Goal: Information Seeking & Learning: Understand process/instructions

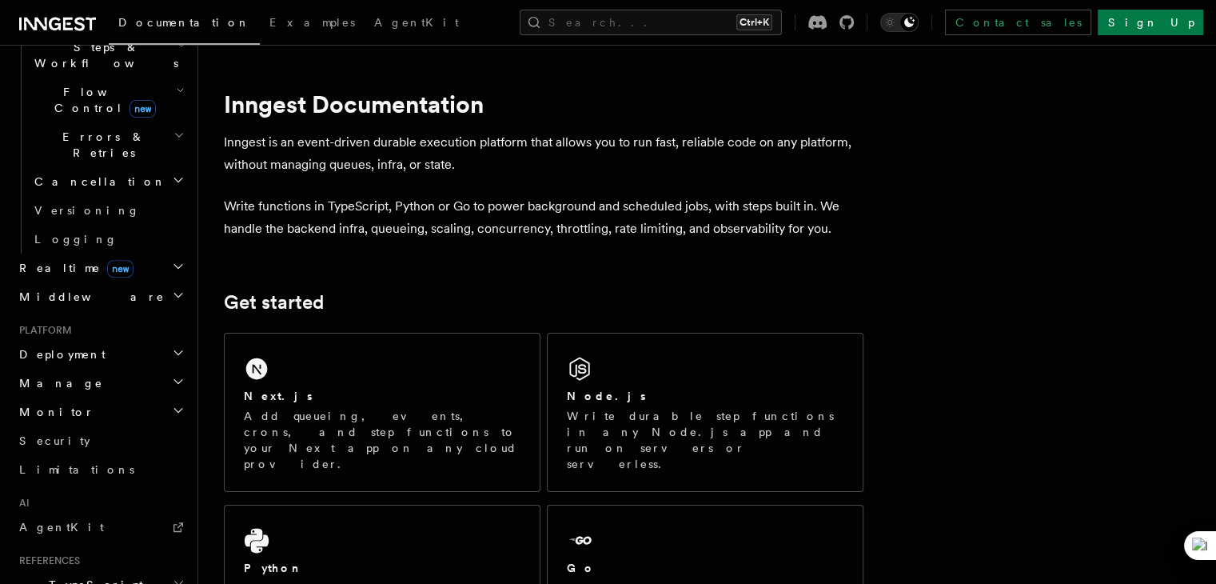
scroll to position [545, 0]
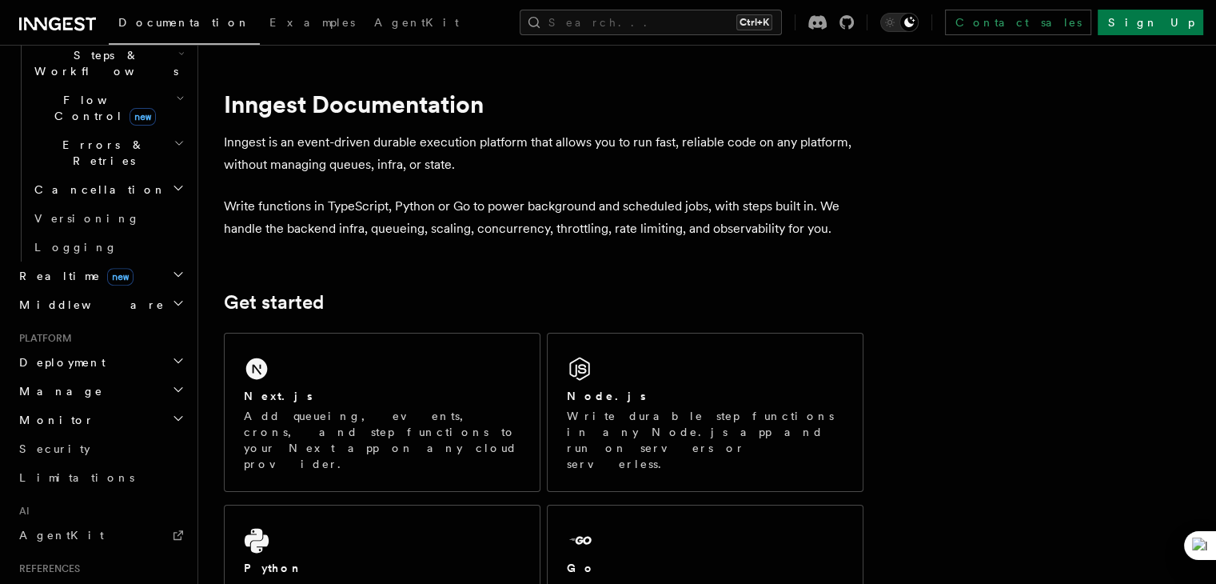
click at [172, 354] on icon "button" at bounding box center [178, 360] width 13 height 13
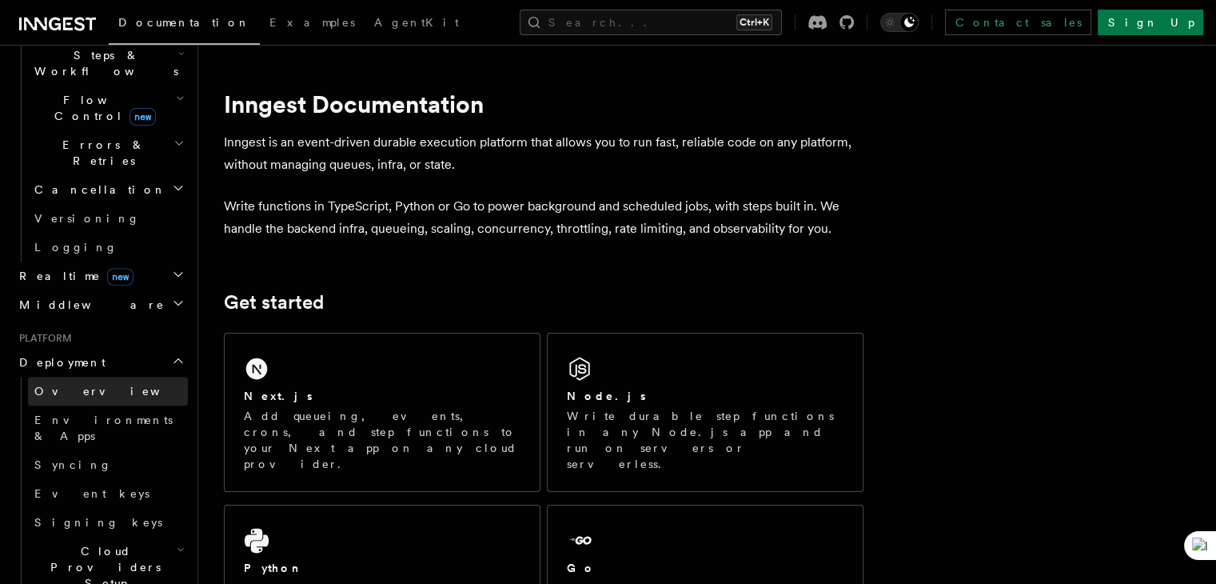
click at [62, 385] on span "Overview" at bounding box center [116, 391] width 165 height 13
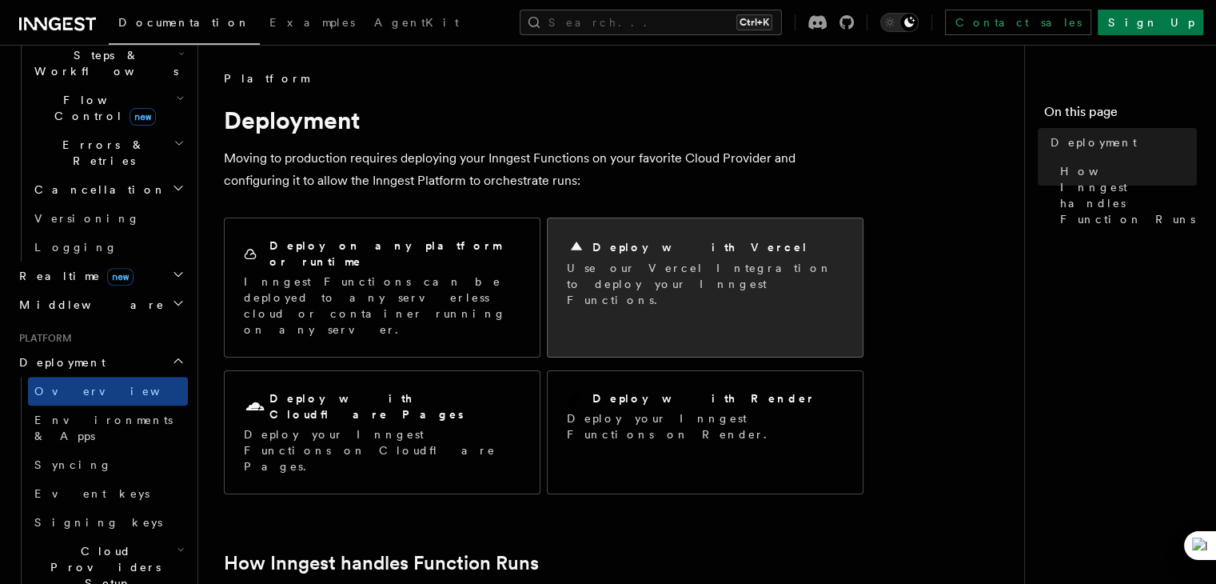
click at [607, 268] on p "Use our Vercel Integration to deploy your Inngest Functions." at bounding box center [705, 284] width 277 height 48
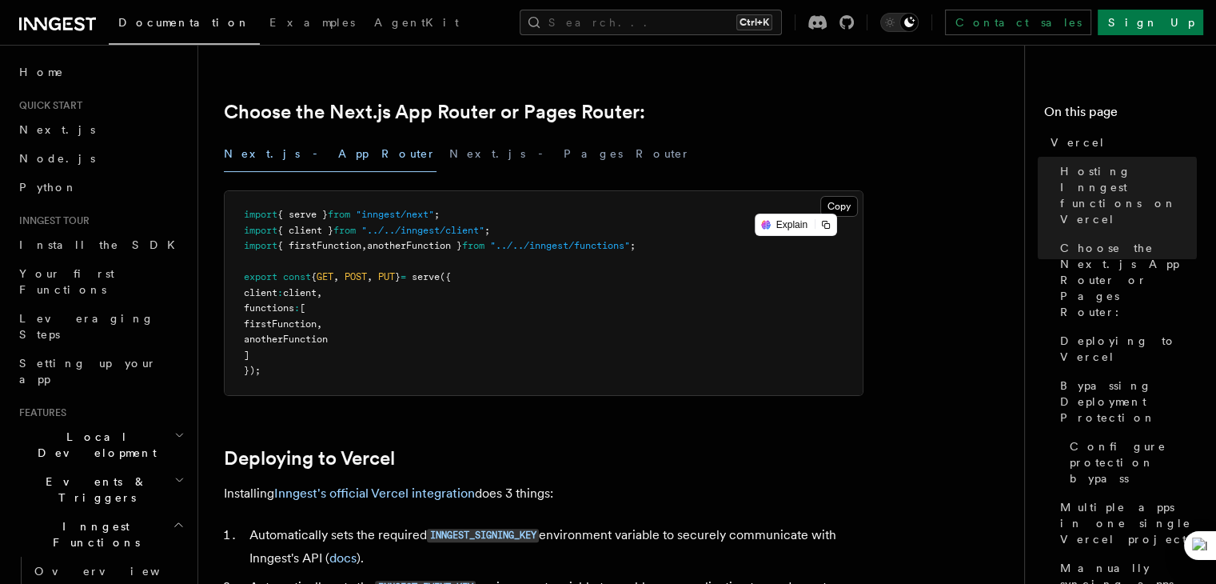
scroll to position [427, 0]
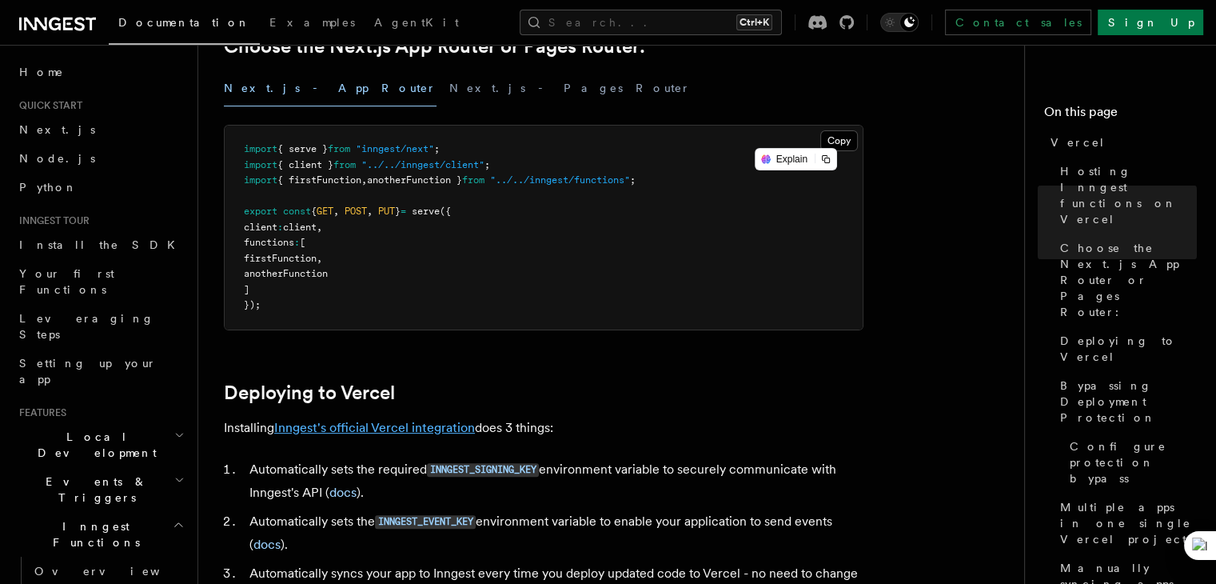
click at [431, 429] on link "Inngest's official Vercel integration" at bounding box center [374, 427] width 201 height 15
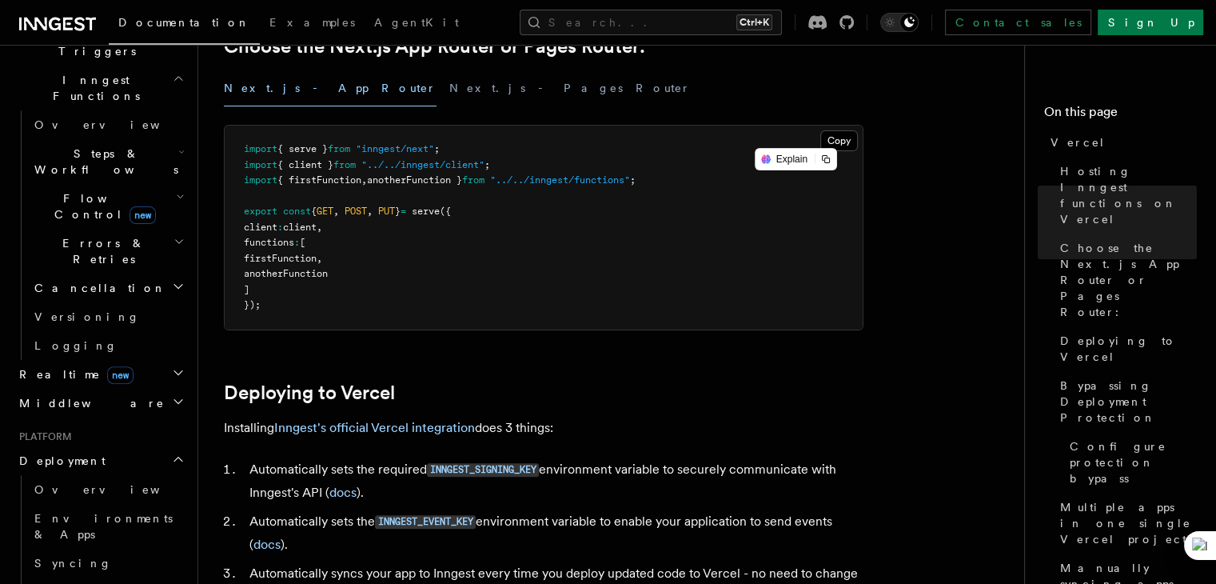
scroll to position [448, 0]
click at [54, 481] on span "Overview" at bounding box center [116, 487] width 165 height 13
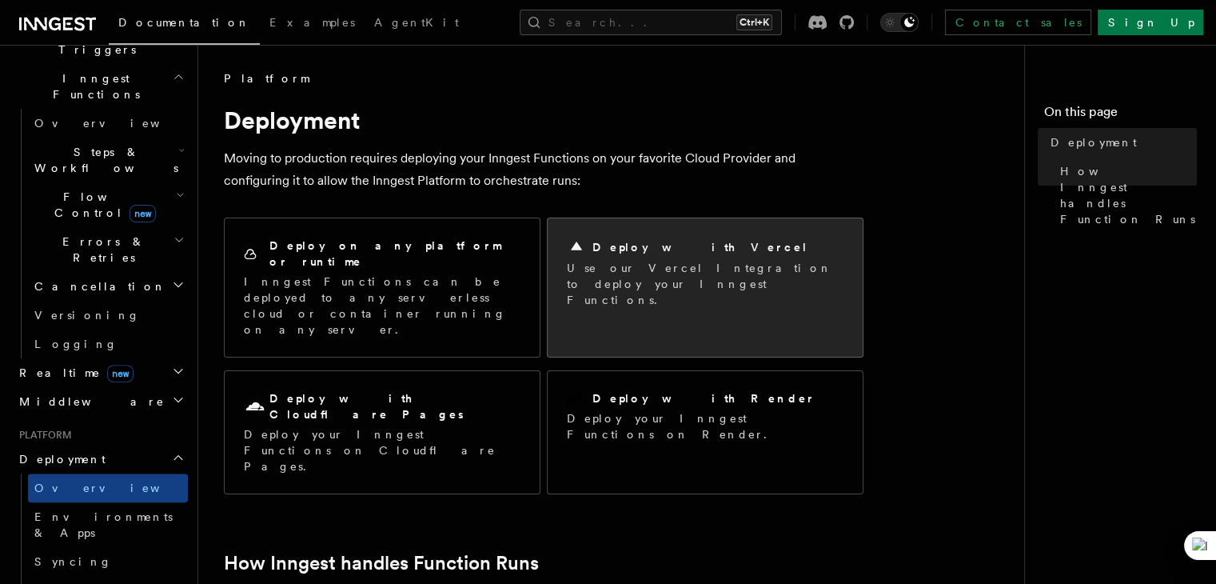
click at [609, 291] on p "Use our Vercel Integration to deploy your Inngest Functions." at bounding box center [705, 284] width 277 height 48
